Goal: Information Seeking & Learning: Learn about a topic

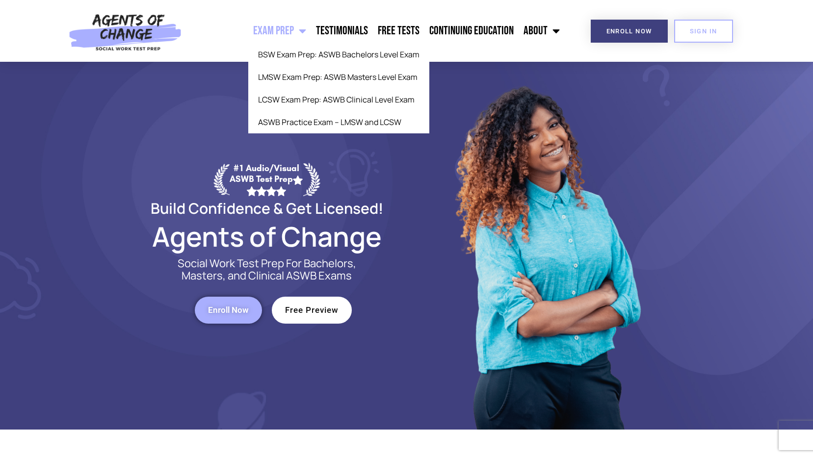
click at [297, 33] on link "Exam Prep" at bounding box center [279, 31] width 63 height 25
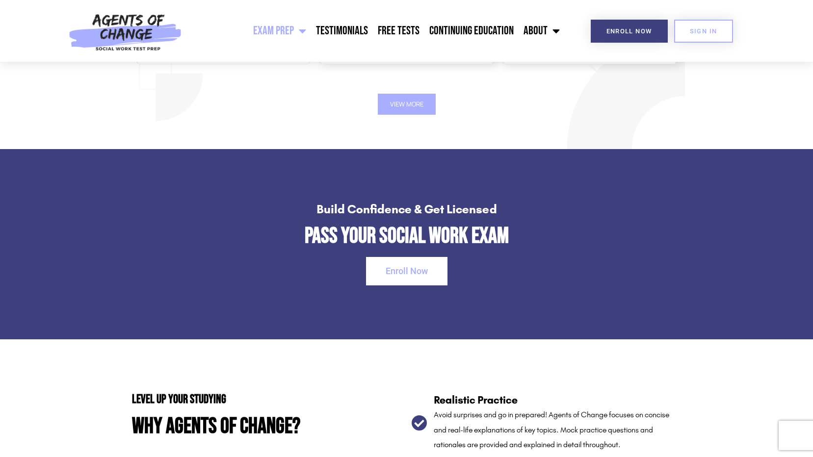
scroll to position [1227, 0]
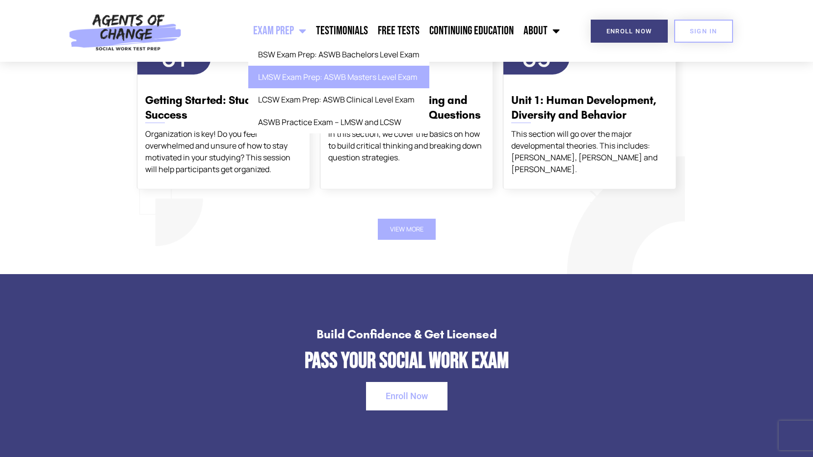
click at [351, 75] on link "LMSW Exam Prep: ASWB Masters Level Exam" at bounding box center [338, 77] width 181 height 23
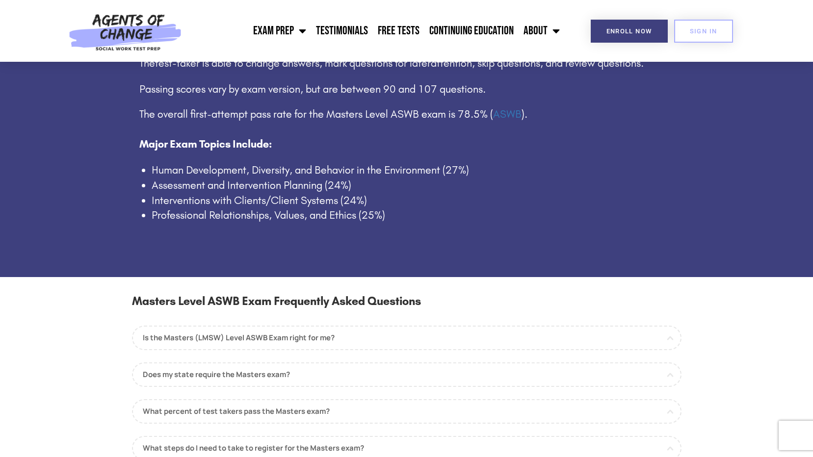
scroll to position [785, 0]
